Goal: Transaction & Acquisition: Purchase product/service

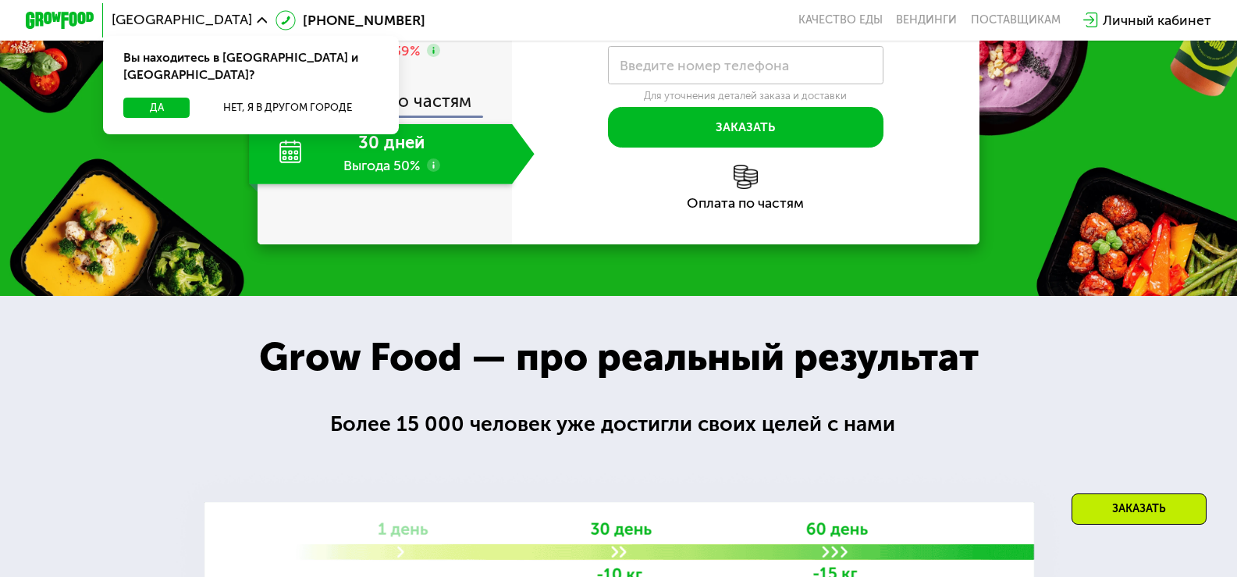
scroll to position [625, 0]
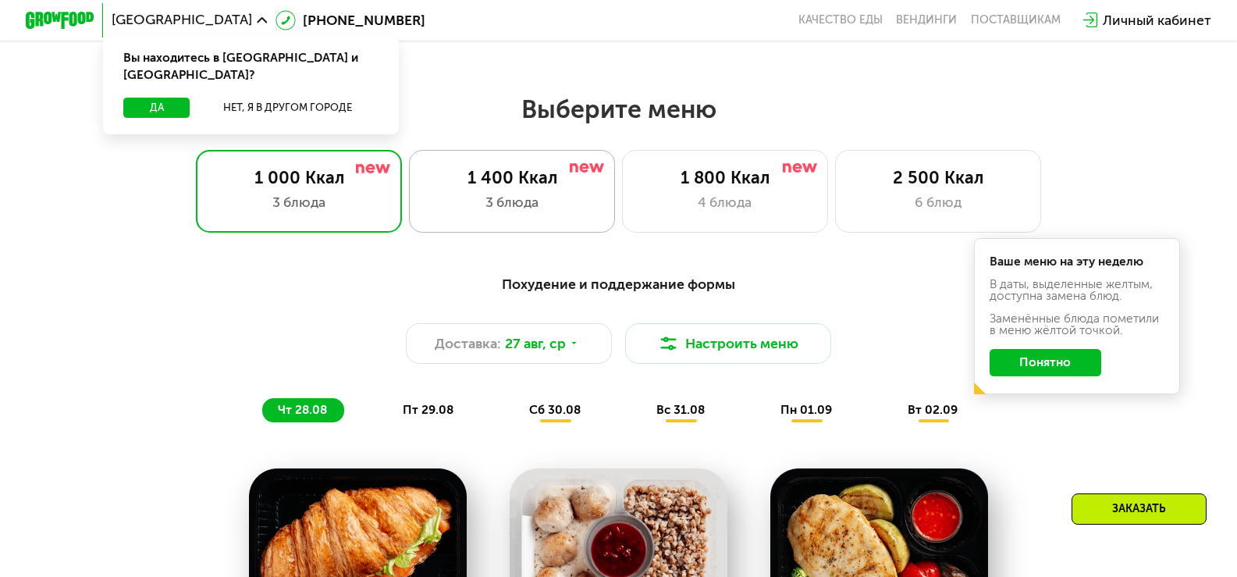
scroll to position [625, 0]
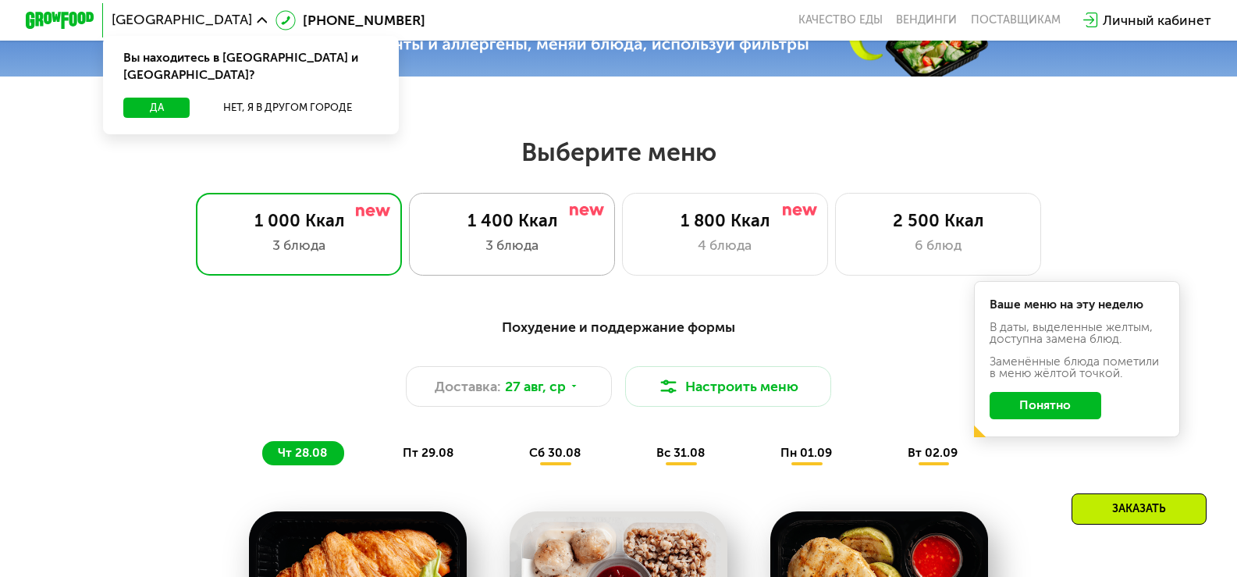
click at [448, 246] on div "3 блюда" at bounding box center [512, 245] width 170 height 20
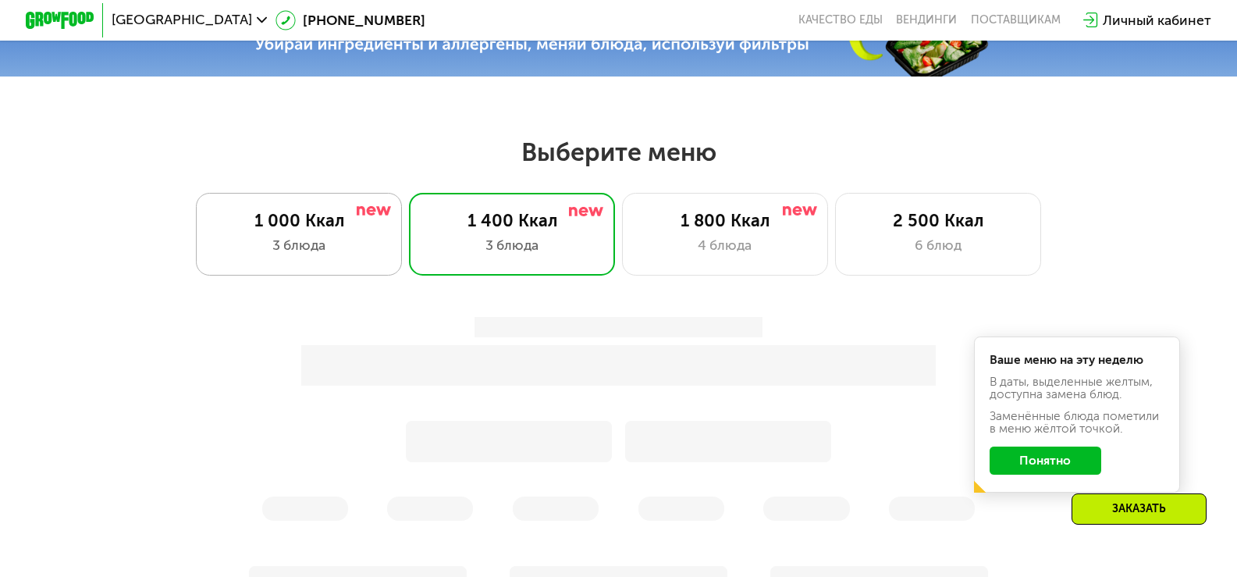
click at [290, 217] on div "1 000 Ккал" at bounding box center [299, 221] width 170 height 20
